Goal: Task Accomplishment & Management: Manage account settings

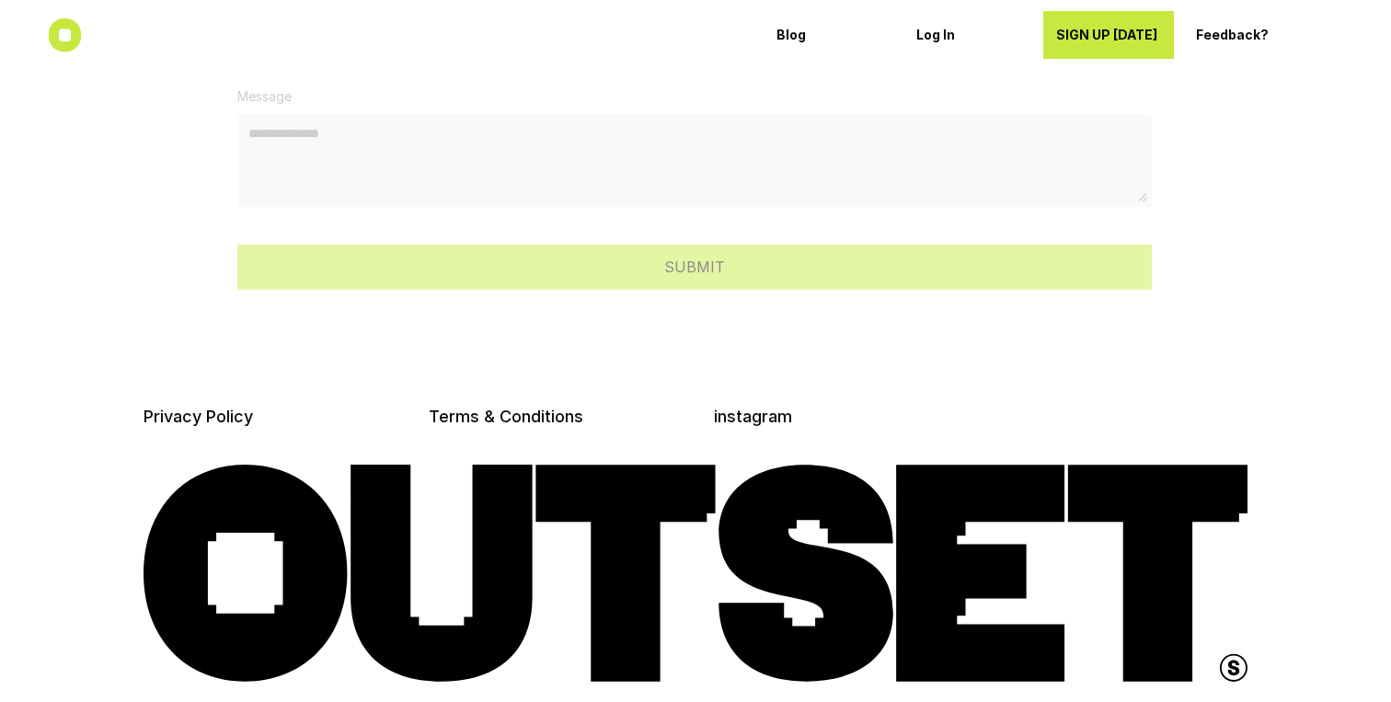
scroll to position [5151, 0]
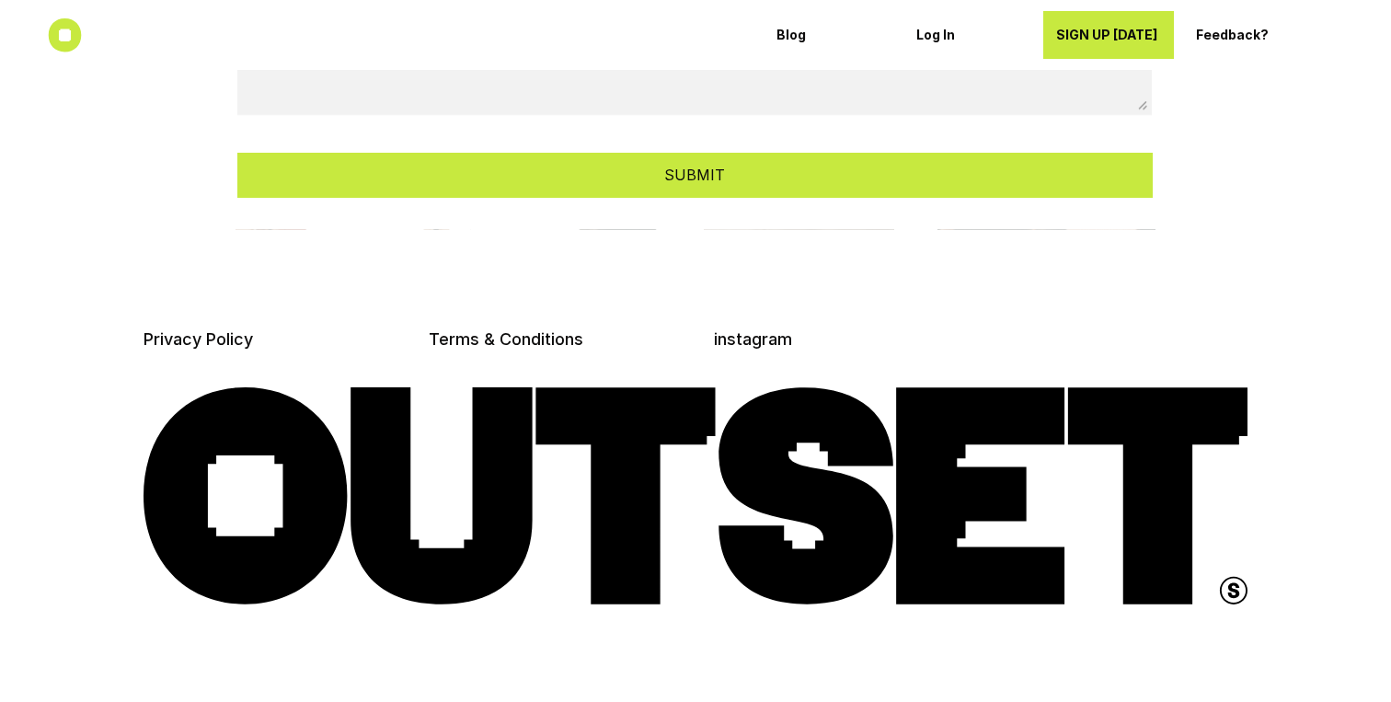
click at [934, 43] on div "Log In" at bounding box center [968, 34] width 105 height 29
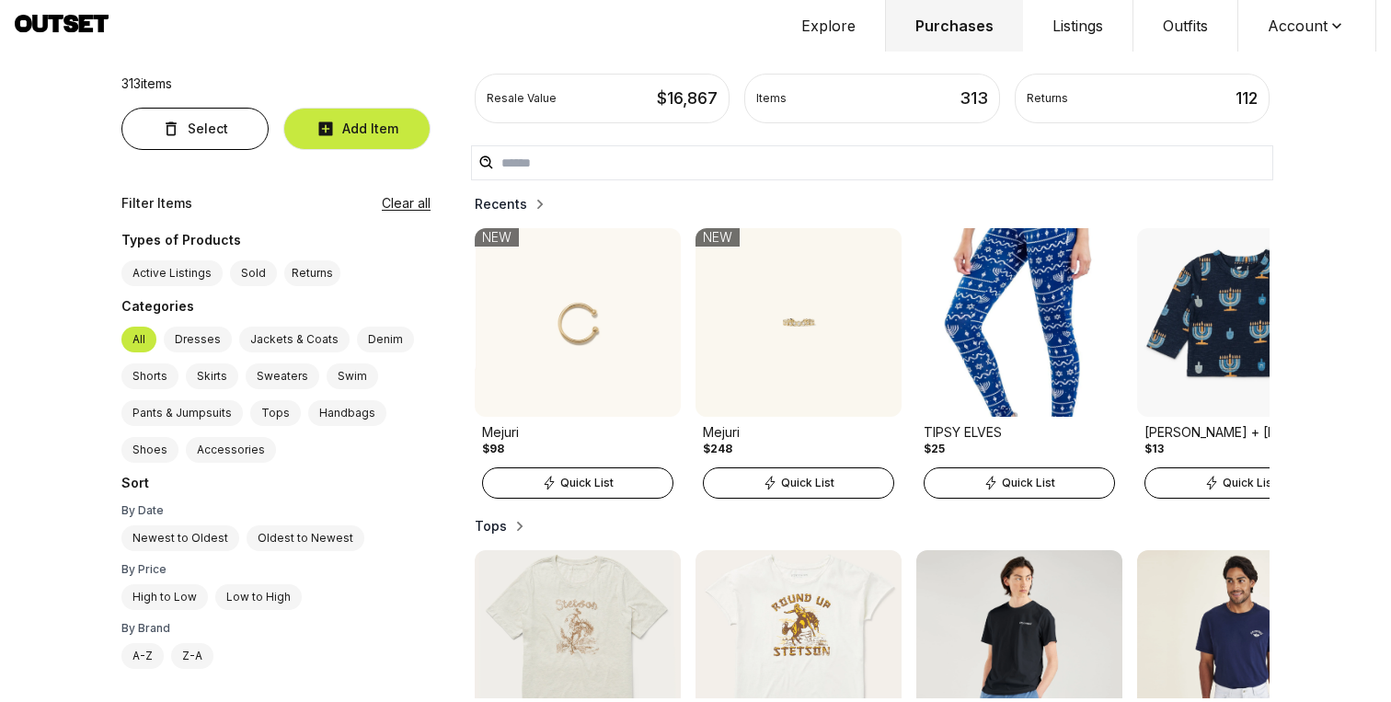
click at [1070, 28] on button "Listings" at bounding box center [1078, 26] width 110 height 52
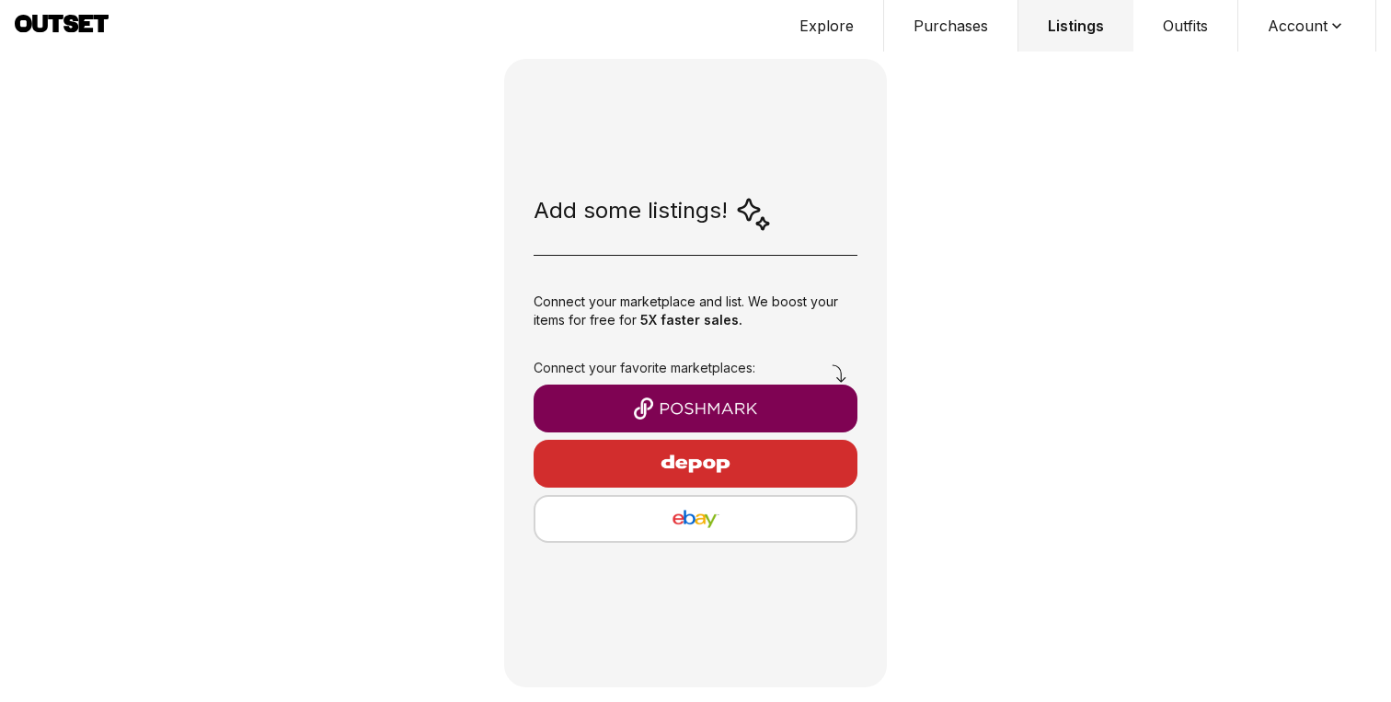
click at [1184, 32] on button "Outfits" at bounding box center [1186, 26] width 105 height 52
